Goal: Transaction & Acquisition: Obtain resource

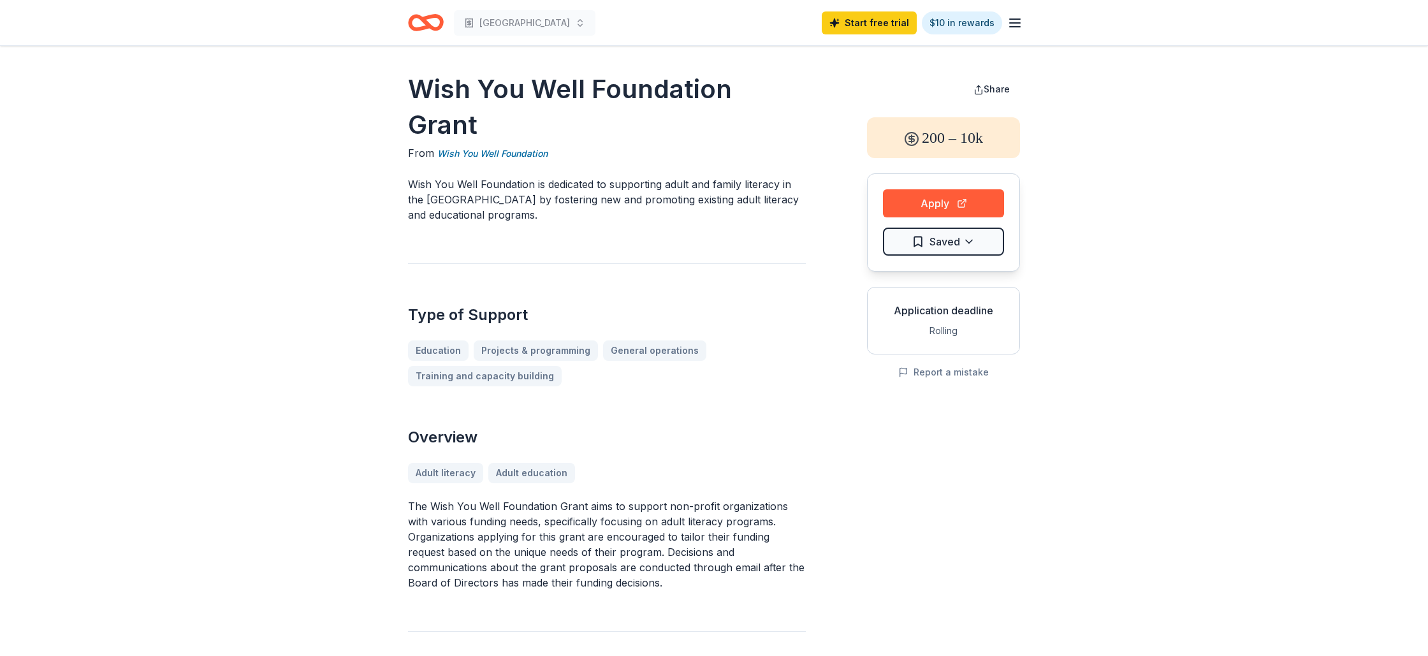
click at [422, 24] on icon "Home" at bounding box center [426, 23] width 36 height 30
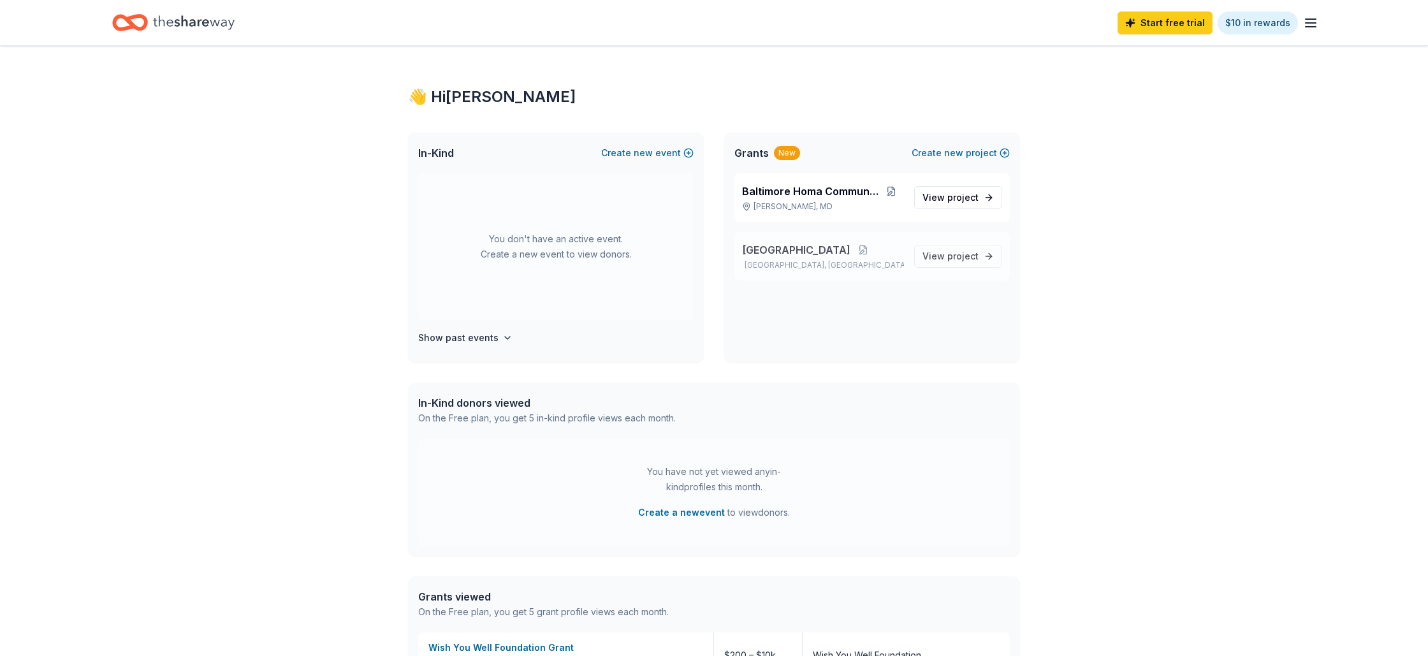
click at [815, 252] on span "[GEOGRAPHIC_DATA]" at bounding box center [796, 249] width 108 height 15
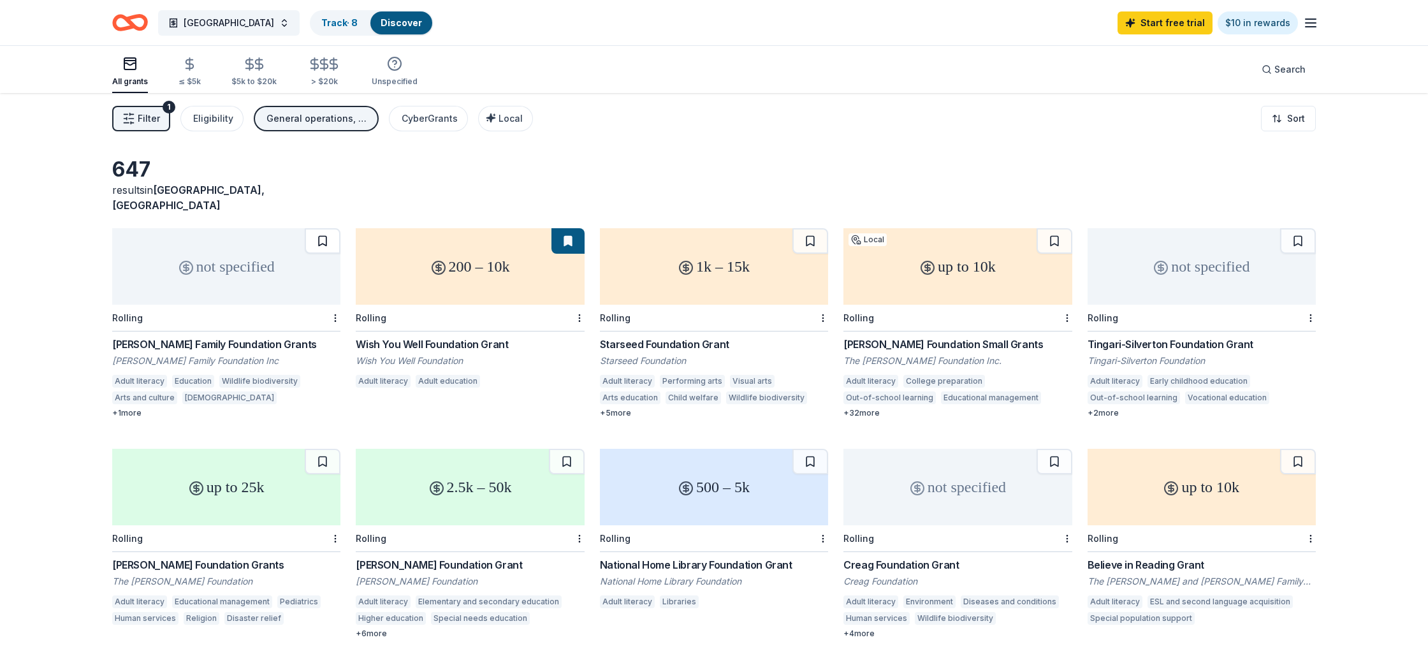
click at [319, 228] on button at bounding box center [323, 241] width 36 height 26
click at [810, 228] on button at bounding box center [810, 241] width 36 height 26
click at [319, 449] on button at bounding box center [323, 462] width 36 height 26
click at [567, 449] on button at bounding box center [567, 462] width 36 height 26
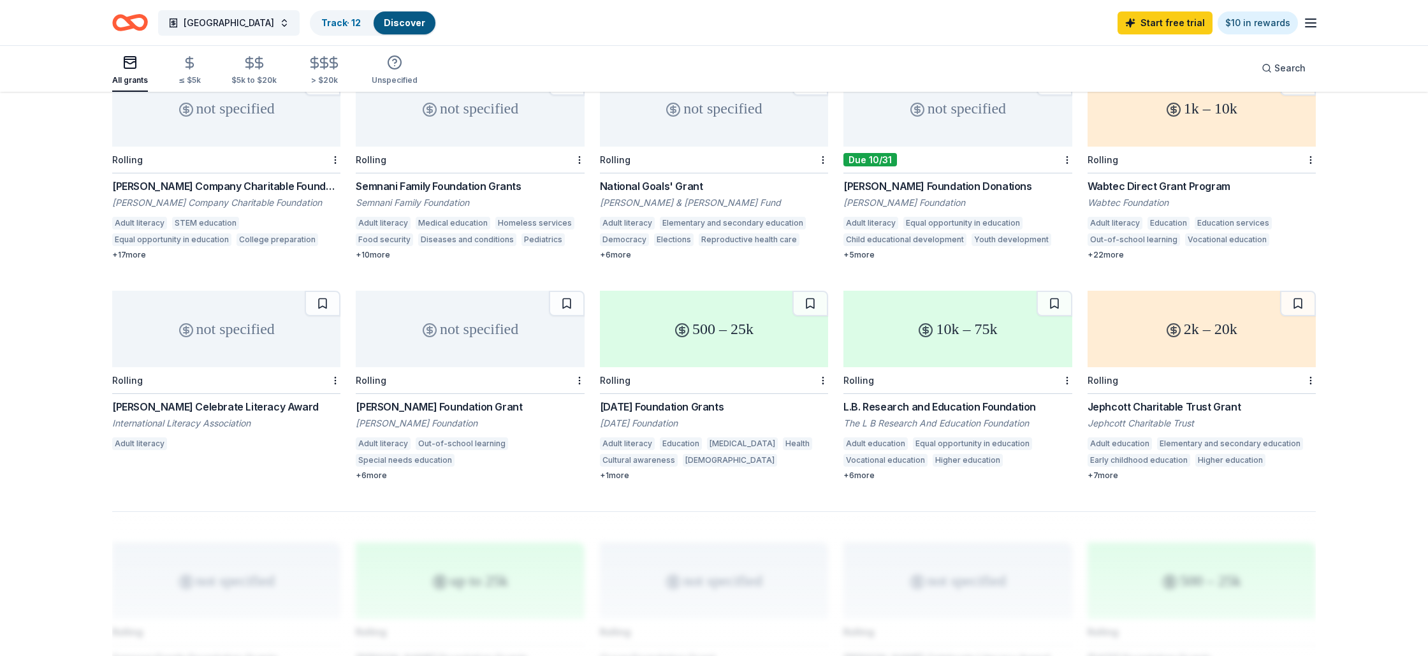
scroll to position [607, 0]
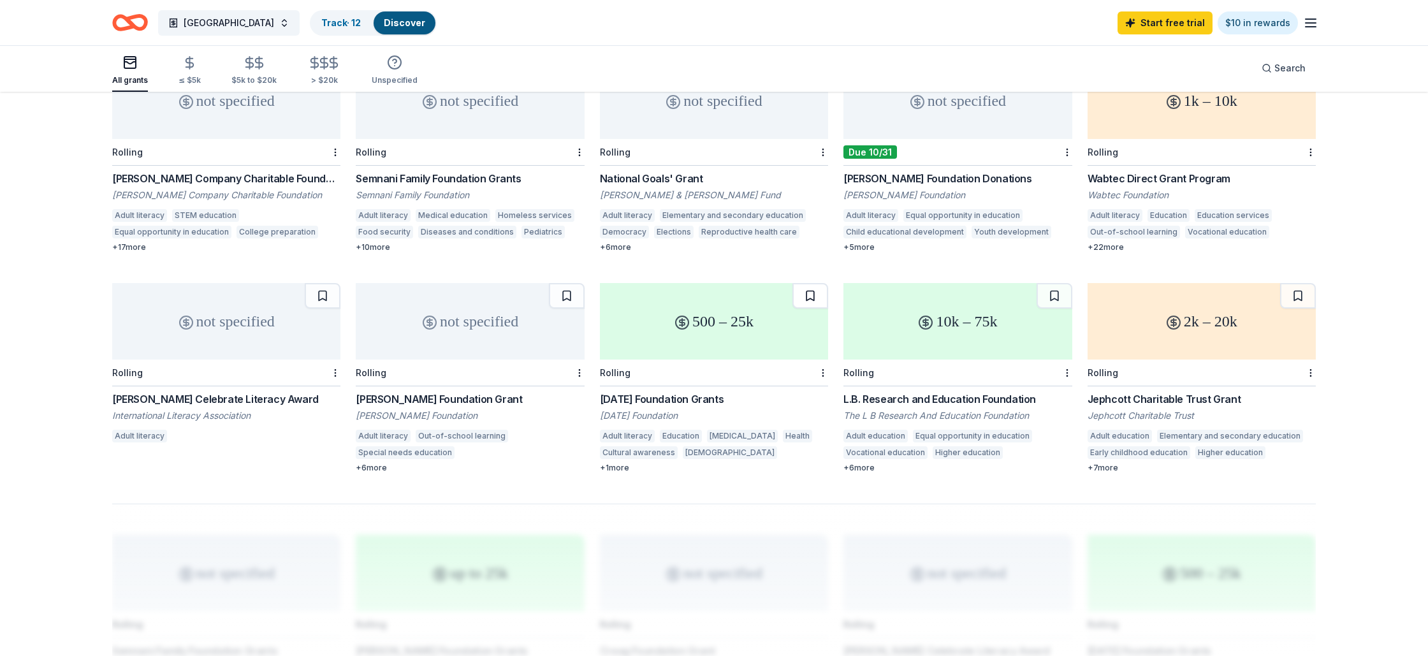
click at [811, 283] on button at bounding box center [810, 296] width 36 height 26
click at [573, 283] on button at bounding box center [567, 296] width 36 height 26
click at [328, 283] on button at bounding box center [323, 296] width 36 height 26
click at [1051, 283] on button at bounding box center [1055, 296] width 36 height 26
click at [1296, 283] on button at bounding box center [1298, 296] width 36 height 26
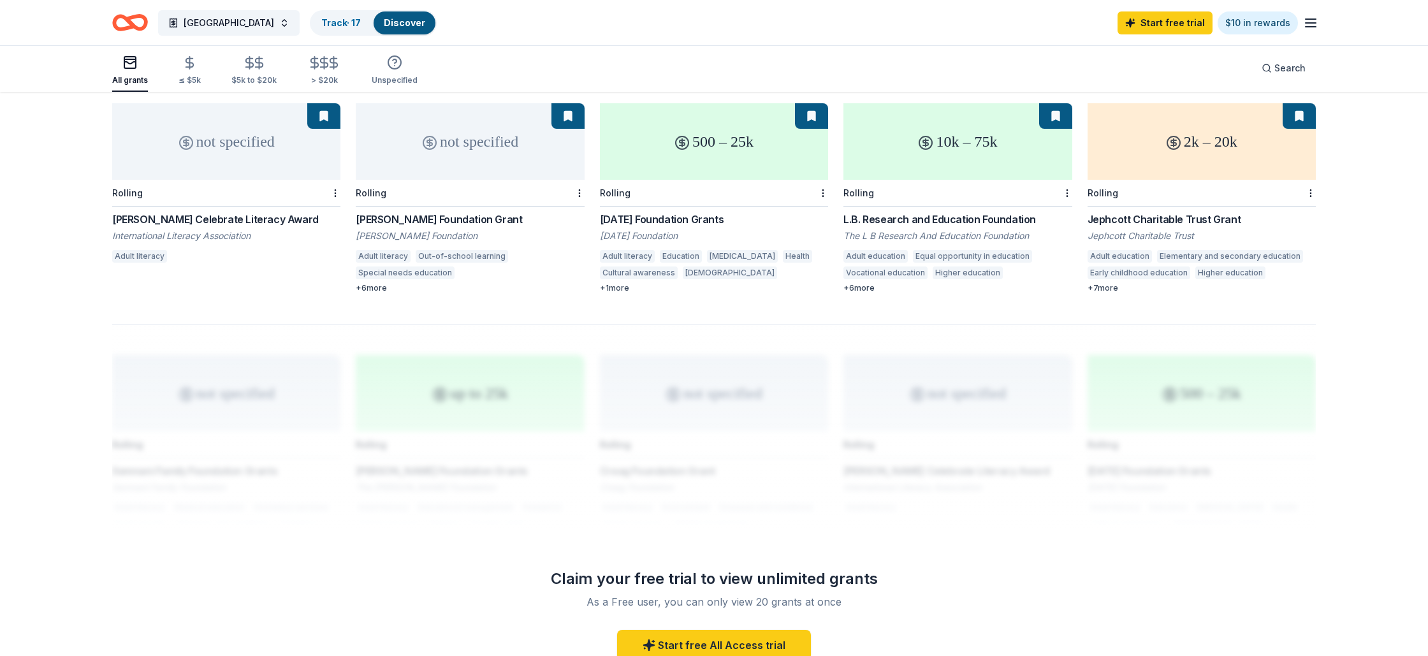
scroll to position [792, 0]
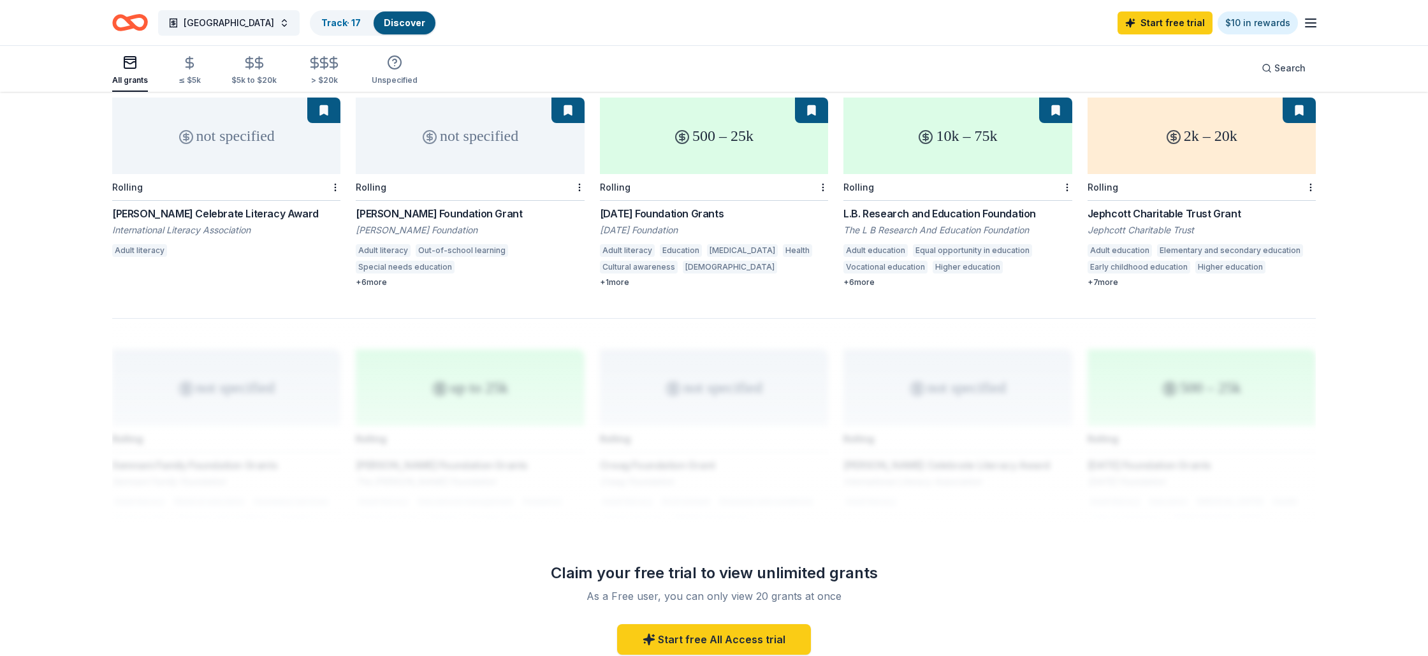
click at [724, 145] on div "500 – 25k" at bounding box center [714, 136] width 228 height 77
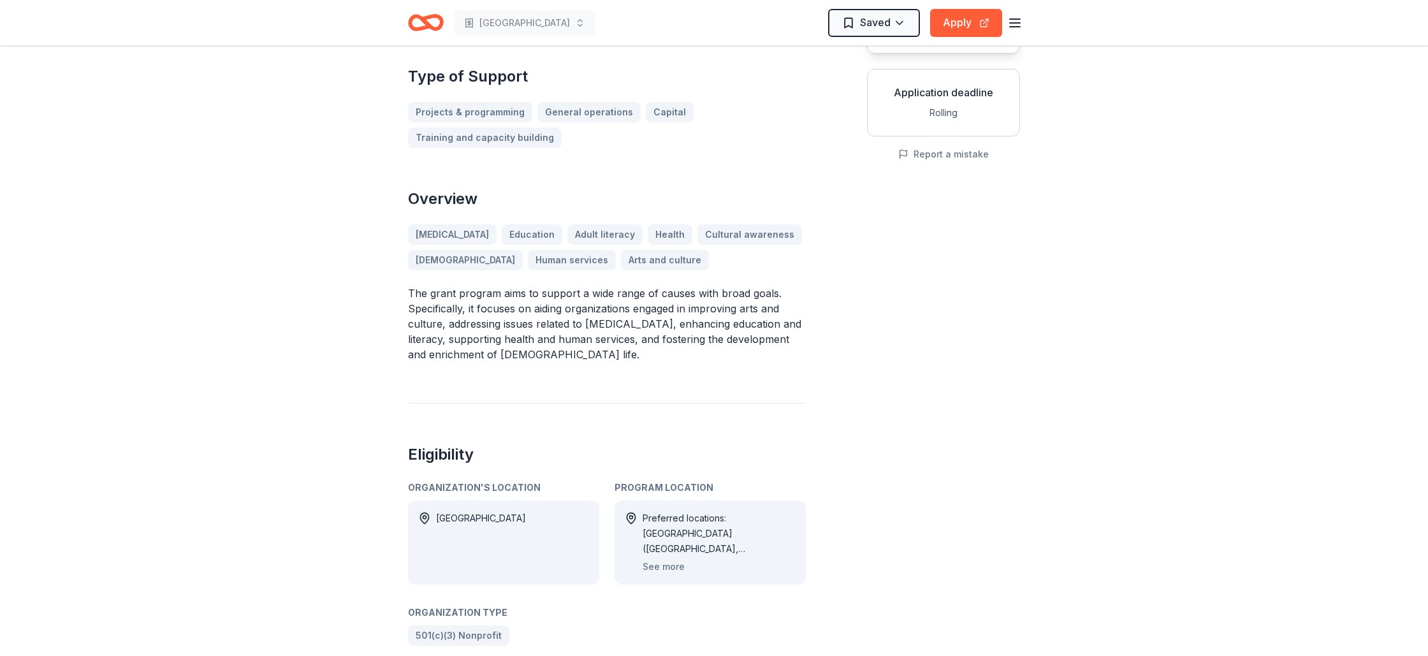
scroll to position [238, 0]
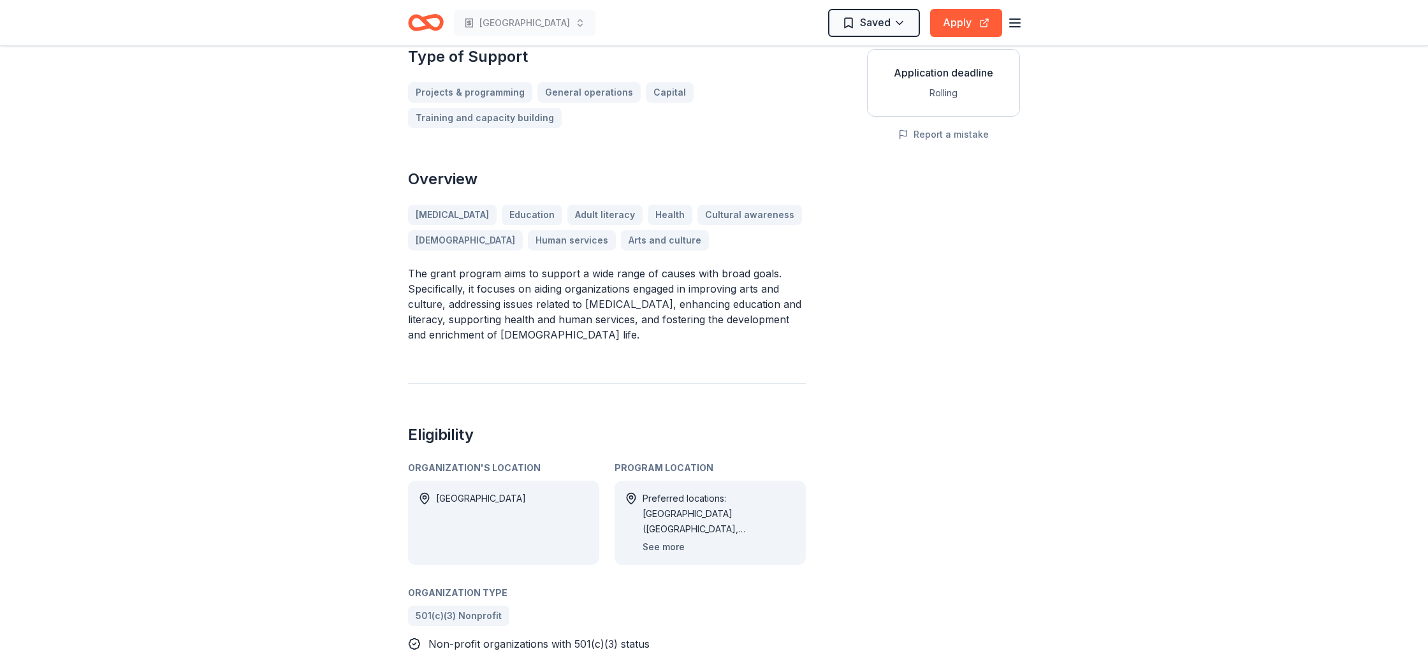
click at [664, 539] on button "See more" at bounding box center [664, 546] width 42 height 15
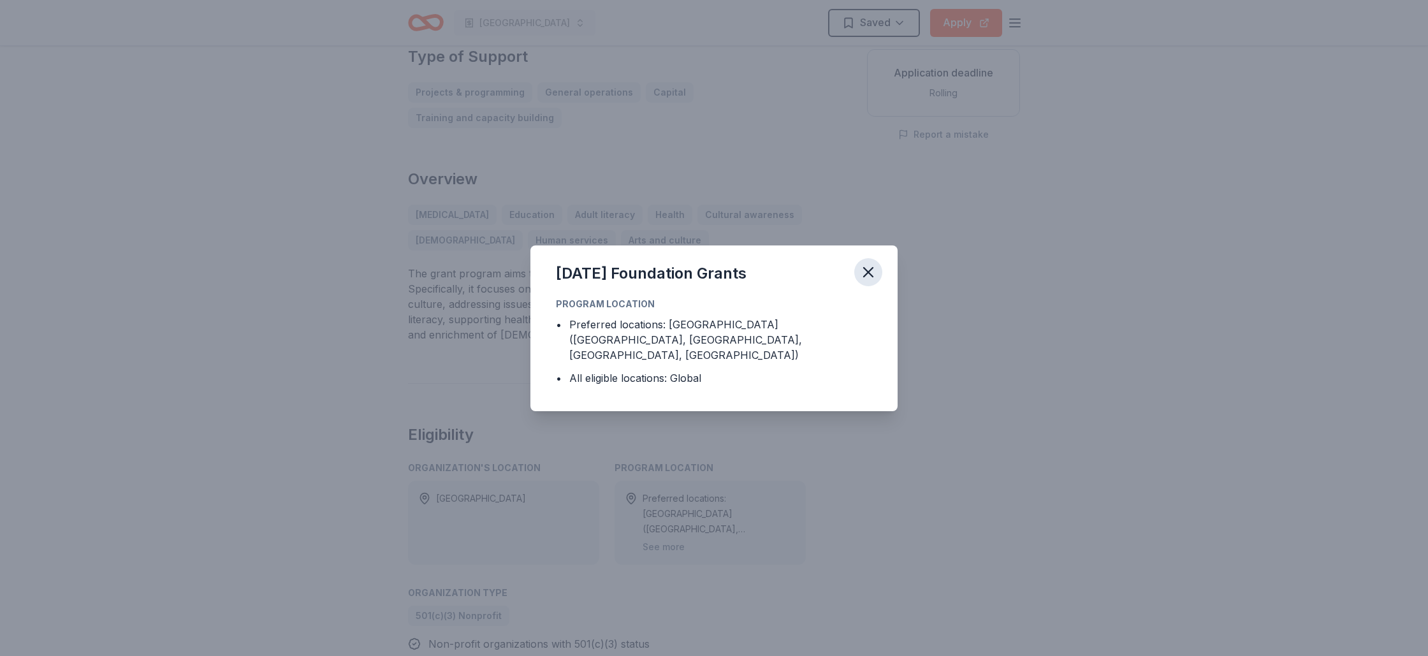
click at [870, 277] on icon "button" at bounding box center [868, 272] width 9 height 9
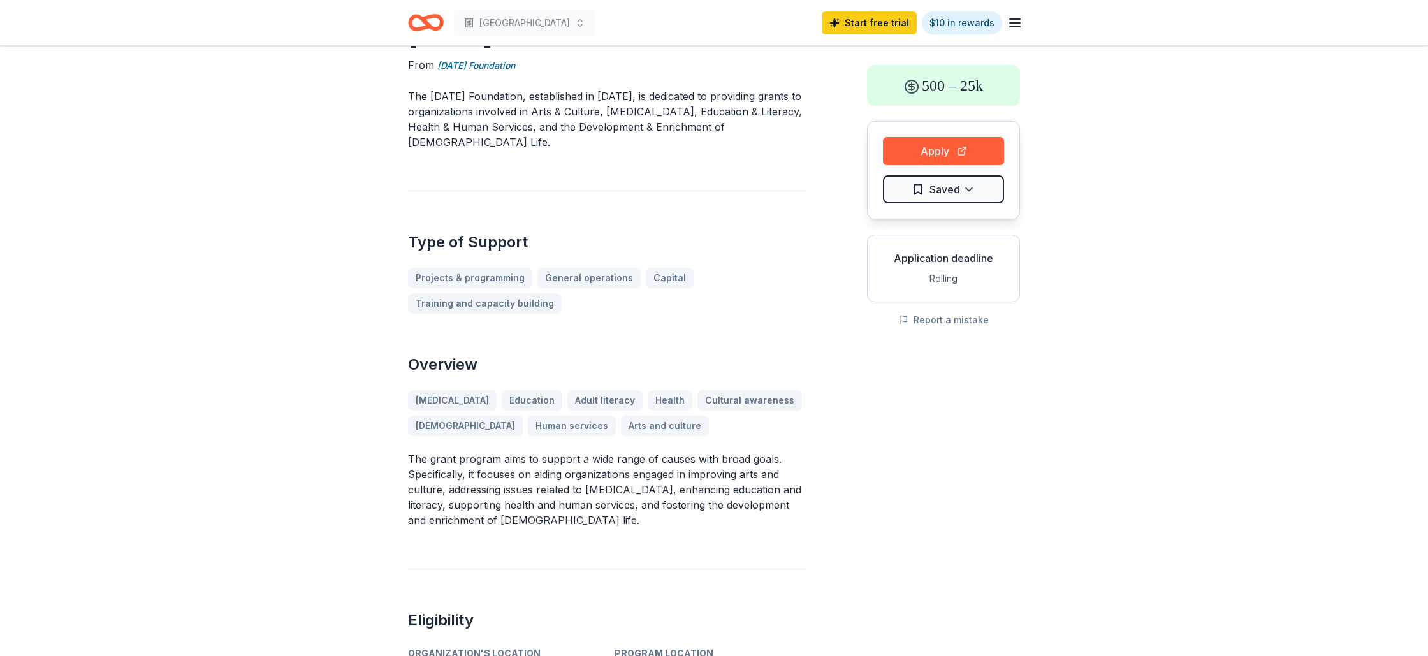
scroll to position [20, 0]
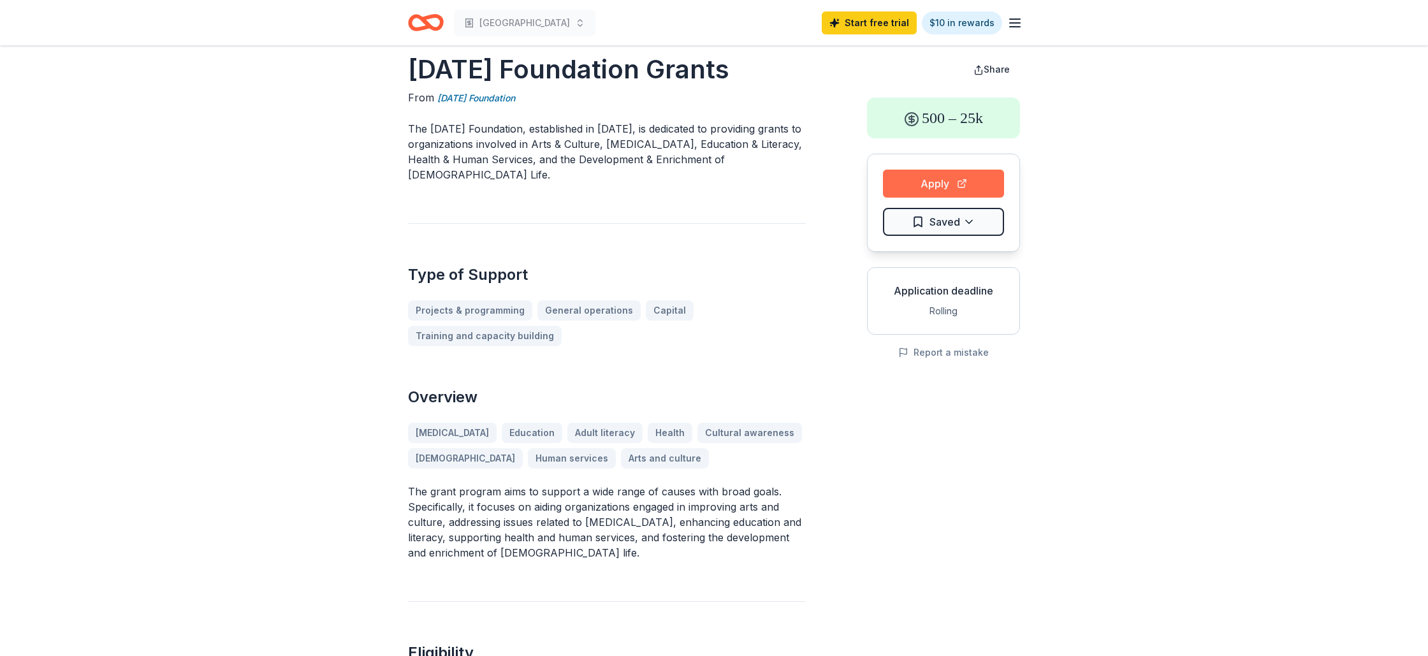
click at [949, 183] on button "Apply" at bounding box center [943, 184] width 121 height 28
